Goal: Transaction & Acquisition: Purchase product/service

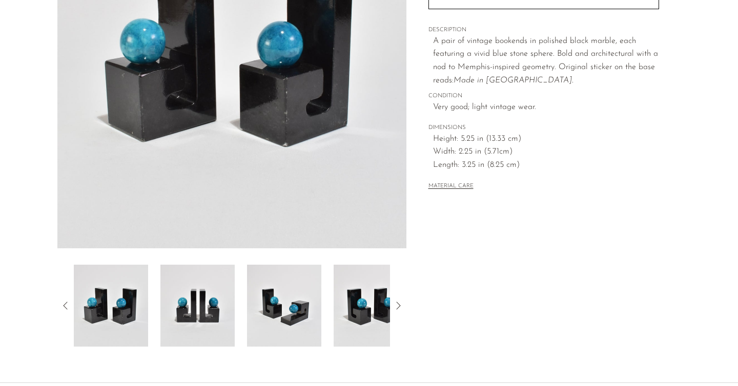
scroll to position [281, 0]
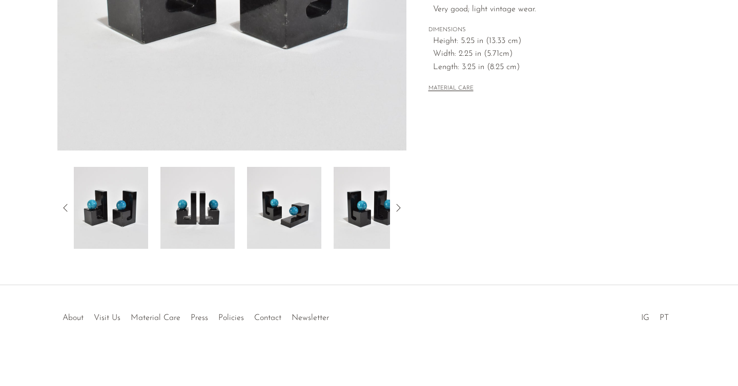
click at [375, 196] on img at bounding box center [370, 208] width 74 height 82
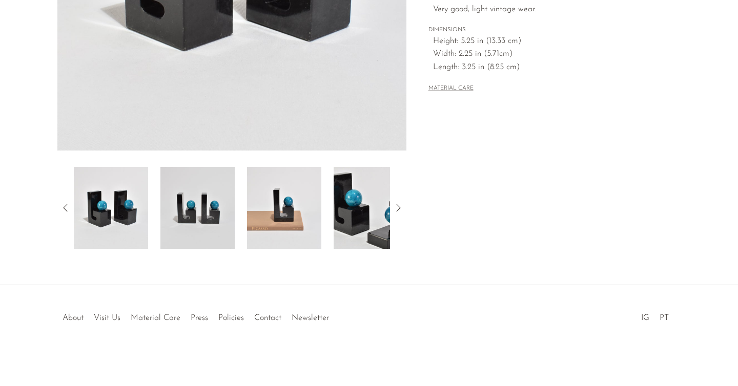
click at [391, 199] on div at bounding box center [231, 208] width 349 height 82
click at [287, 223] on img at bounding box center [284, 208] width 74 height 82
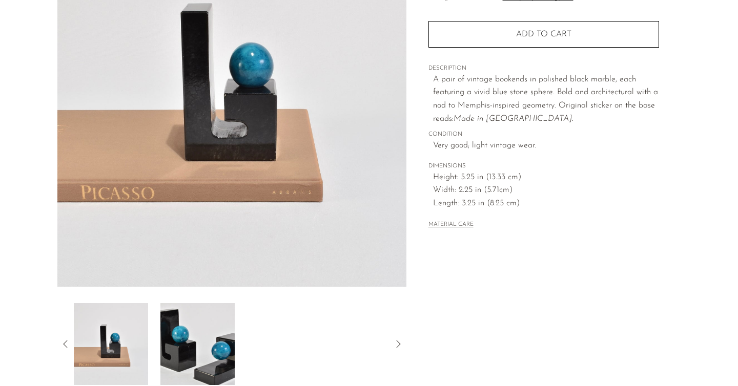
scroll to position [185, 0]
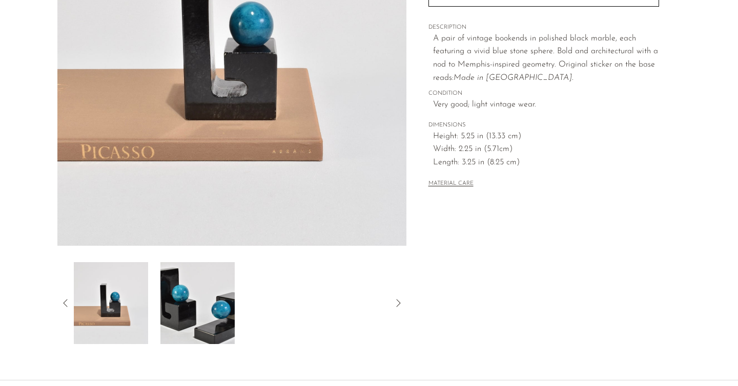
click at [115, 313] on img at bounding box center [111, 303] width 74 height 82
click at [212, 303] on img at bounding box center [197, 303] width 74 height 82
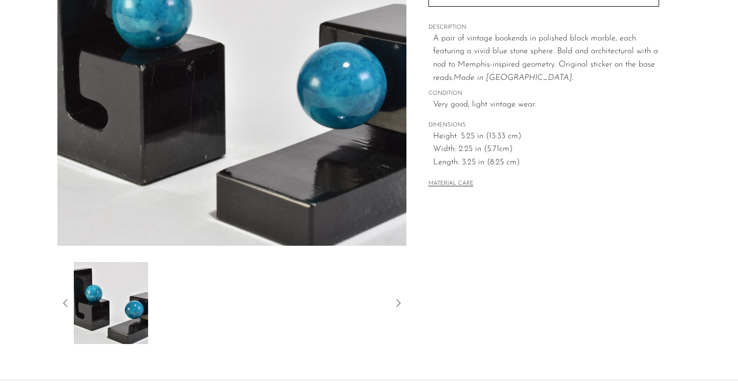
scroll to position [190, 0]
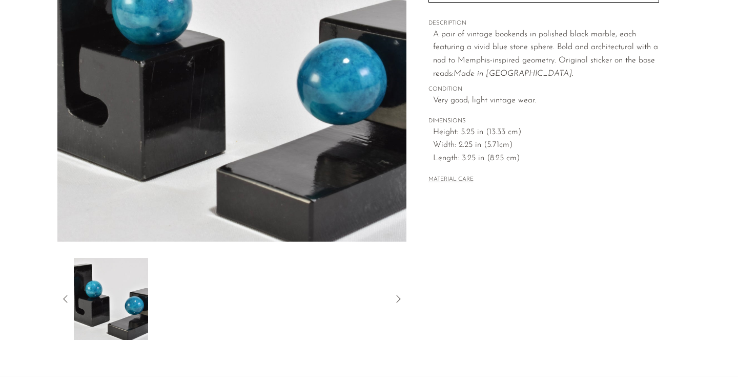
click at [67, 294] on icon at bounding box center [65, 299] width 12 height 12
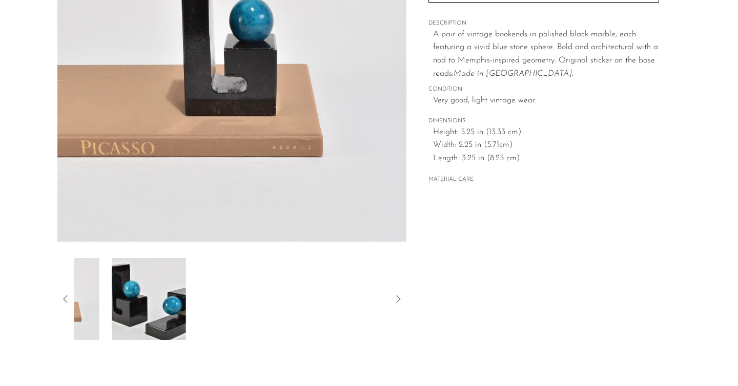
click at [67, 294] on icon at bounding box center [65, 299] width 12 height 12
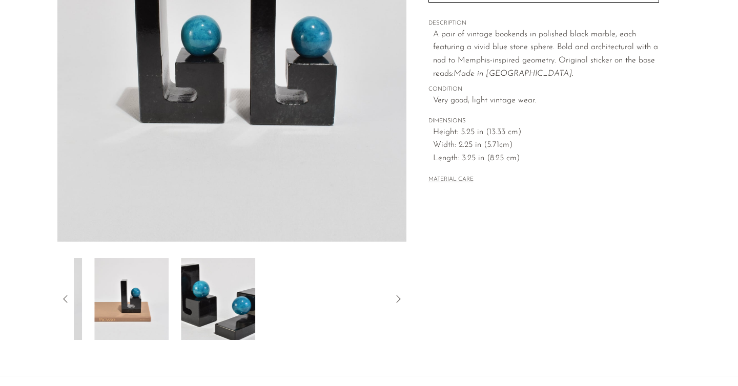
click at [67, 294] on icon at bounding box center [65, 299] width 12 height 12
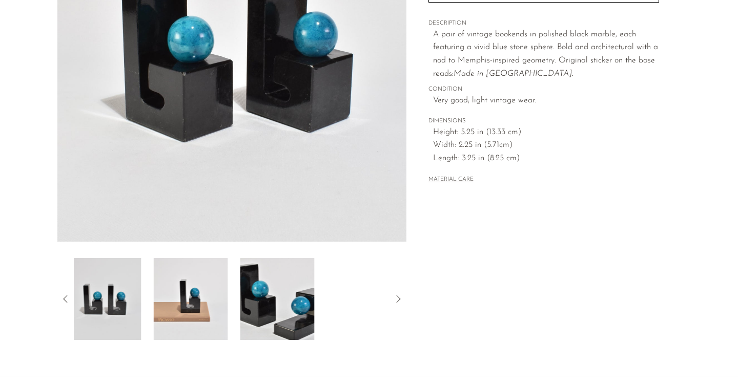
click at [67, 294] on icon at bounding box center [65, 299] width 12 height 12
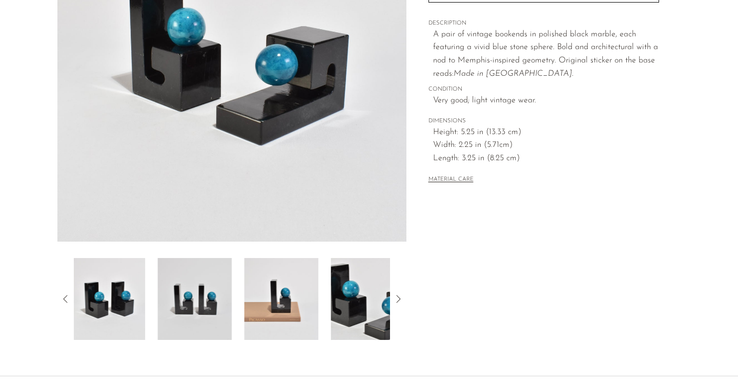
click at [67, 294] on icon at bounding box center [65, 299] width 12 height 12
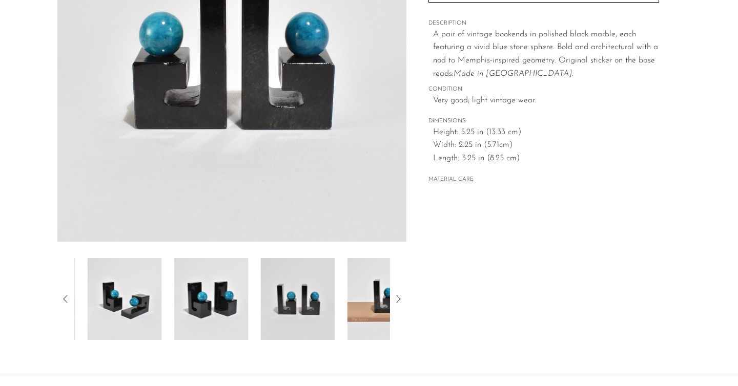
click at [67, 294] on icon at bounding box center [65, 299] width 12 height 12
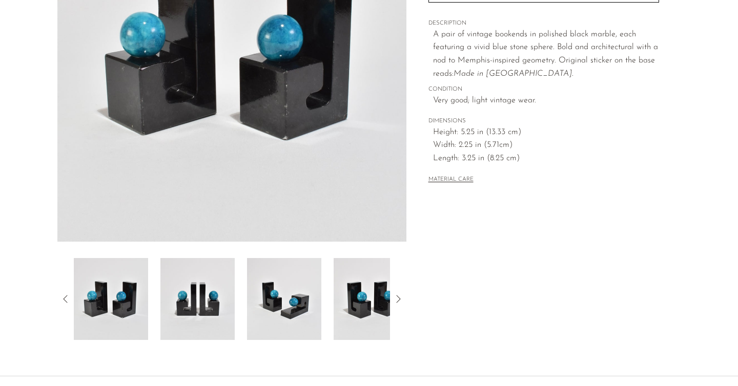
click at [67, 294] on icon at bounding box center [65, 299] width 12 height 12
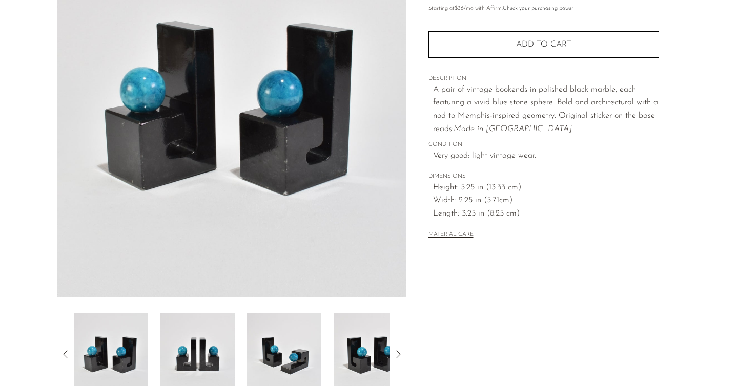
scroll to position [115, 0]
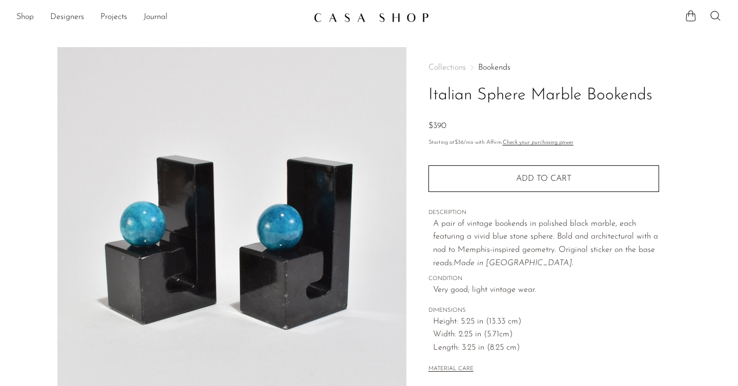
click at [677, 0] on html "Shop Featured New Arrivals Bestsellers" at bounding box center [369, 193] width 738 height 386
